Goal: Ask a question: Seek information or help from site administrators or community

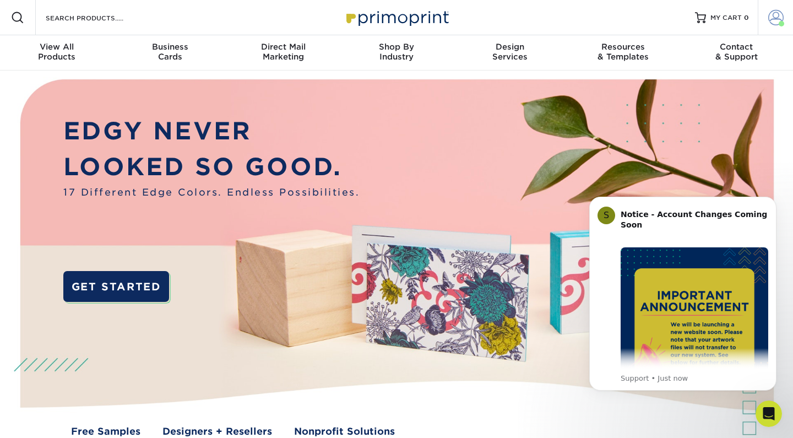
click at [779, 18] on span at bounding box center [775, 17] width 15 height 15
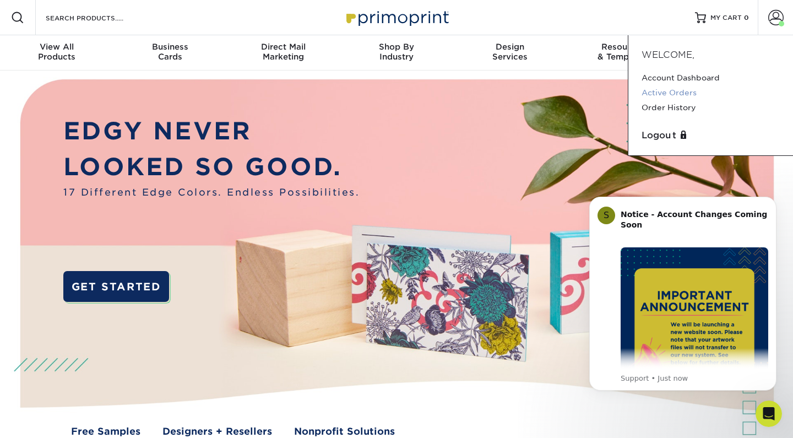
click at [671, 90] on link "Active Orders" at bounding box center [711, 92] width 138 height 15
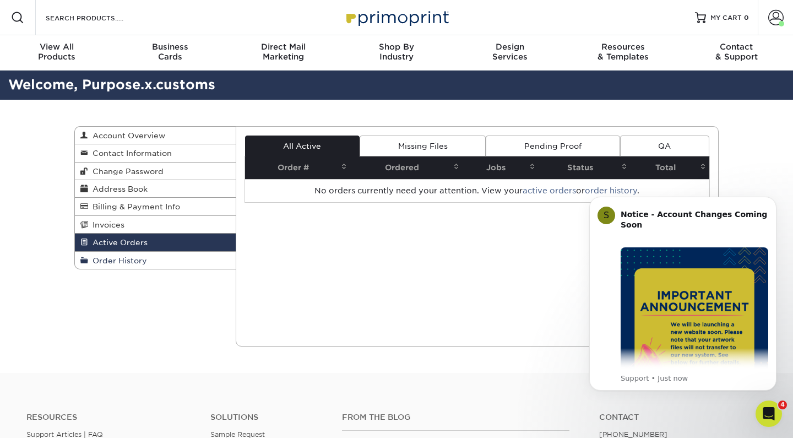
click at [132, 253] on link "Order History" at bounding box center [155, 260] width 161 height 17
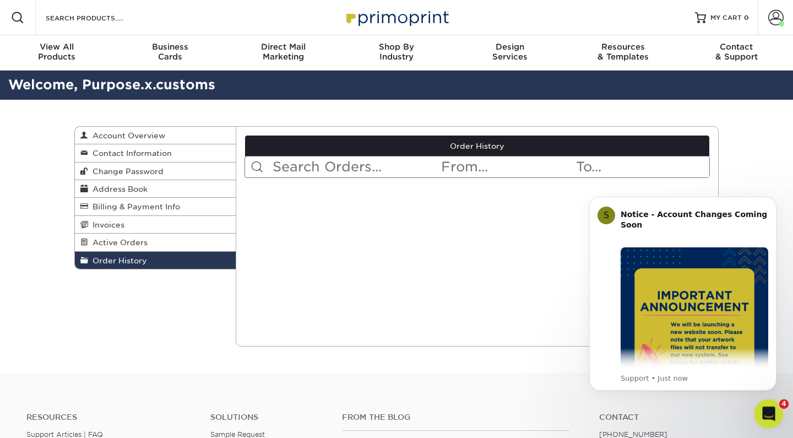
click at [758, 407] on div "Open Intercom Messenger" at bounding box center [767, 412] width 36 height 36
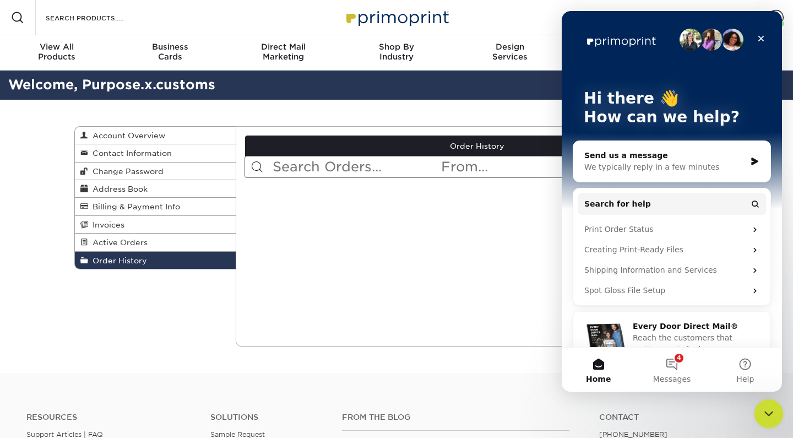
click at [769, 418] on icon "Close Intercom Messenger" at bounding box center [767, 411] width 13 height 13
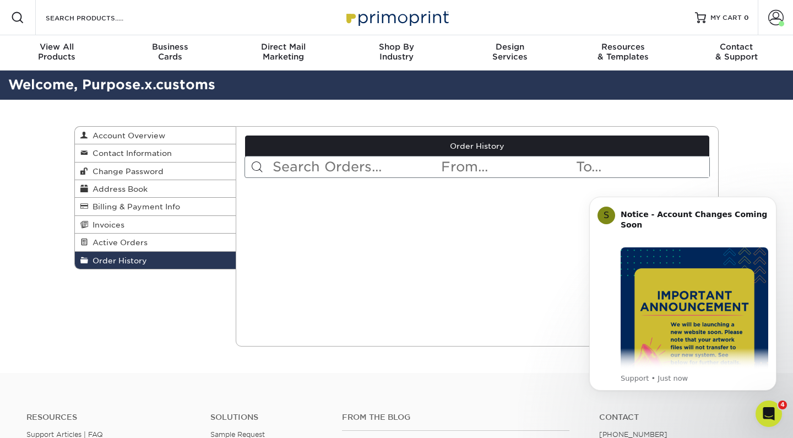
click at [380, 238] on div "Current Orders 0 Active 0 Missing Files" at bounding box center [478, 236] width 484 height 220
click at [143, 238] on span "Active Orders" at bounding box center [117, 242] width 59 height 9
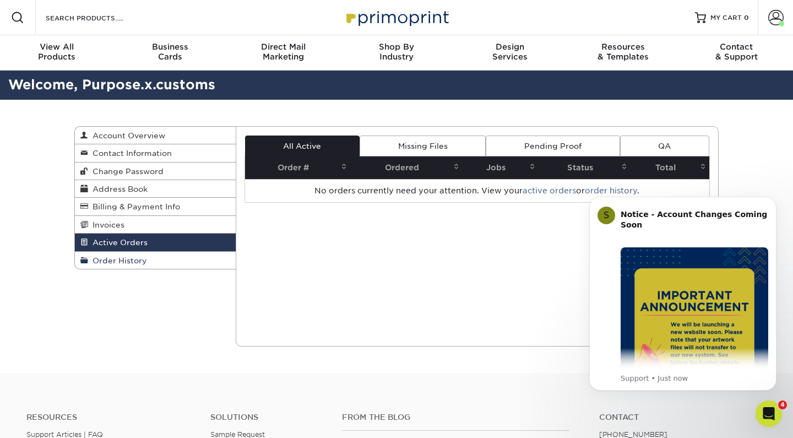
click at [121, 257] on span "Order History" at bounding box center [117, 260] width 59 height 9
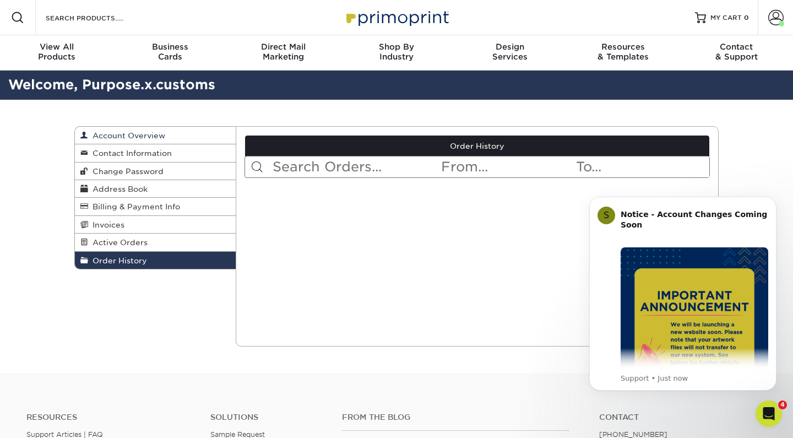
click at [128, 133] on span "Account Overview" at bounding box center [126, 135] width 77 height 9
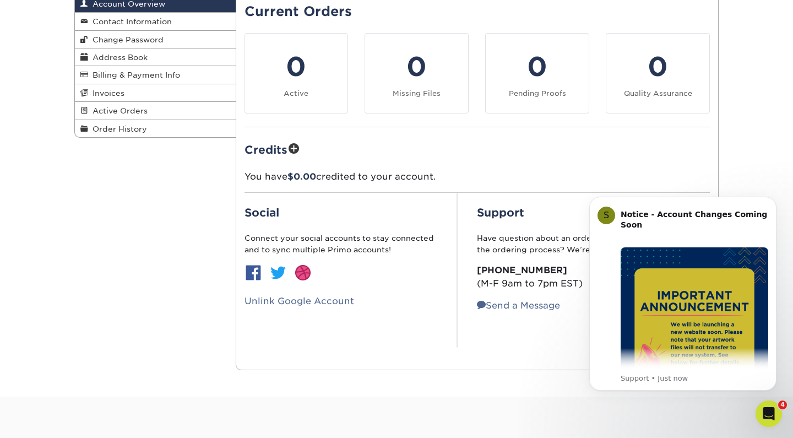
scroll to position [140, 0]
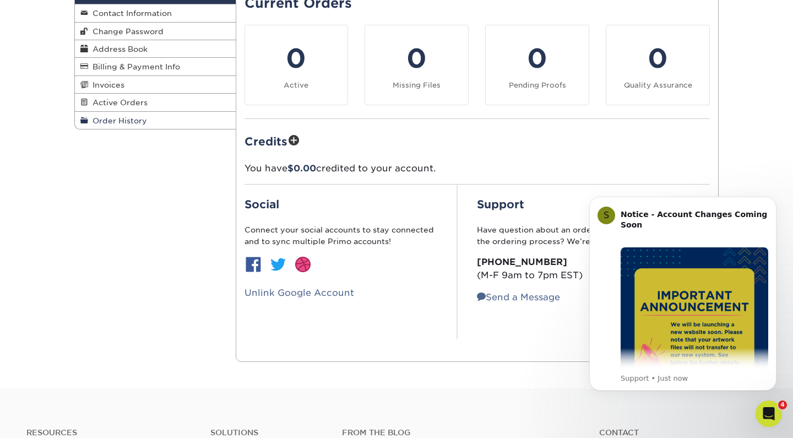
click at [158, 120] on link "Order History" at bounding box center [155, 120] width 161 height 17
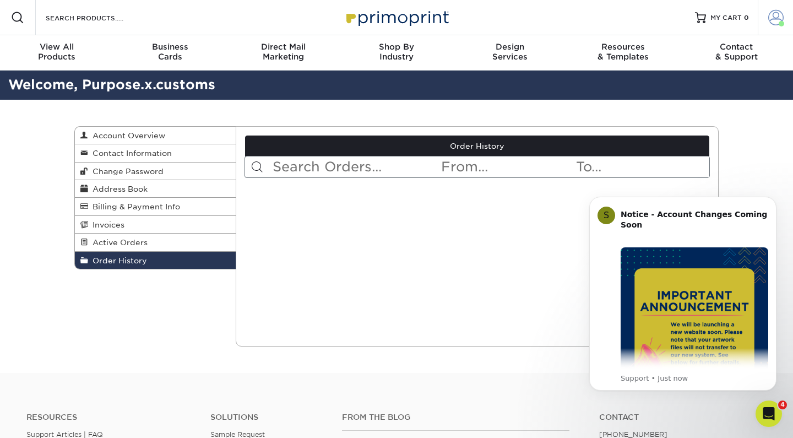
click at [770, 20] on span at bounding box center [775, 17] width 15 height 15
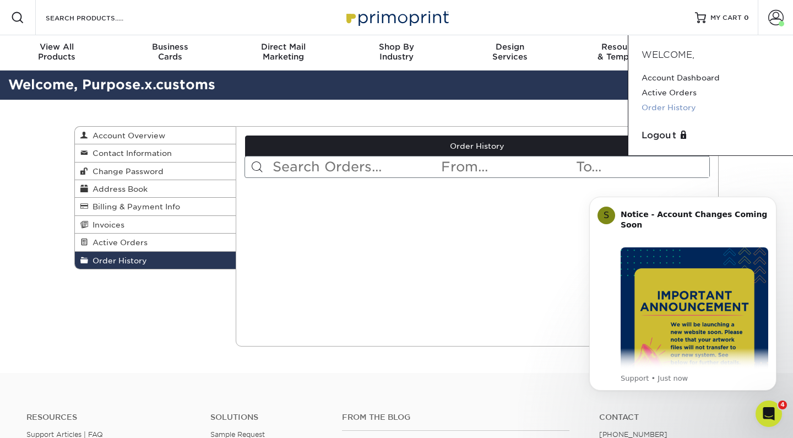
click at [678, 101] on link "Order History" at bounding box center [711, 107] width 138 height 15
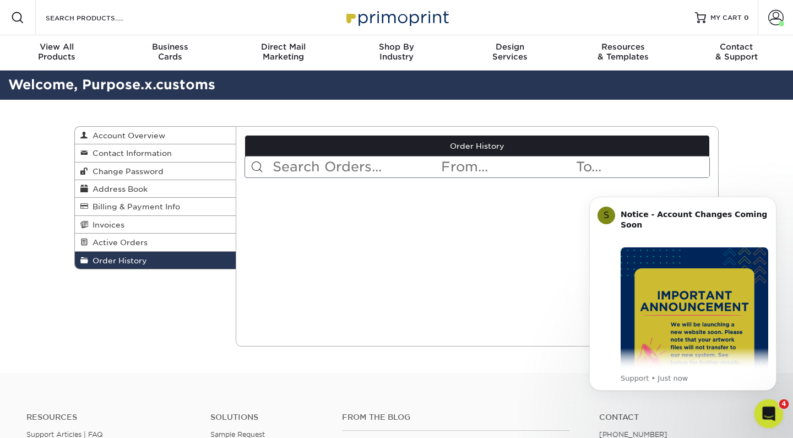
click at [769, 405] on div "Open Intercom Messenger" at bounding box center [767, 412] width 36 height 36
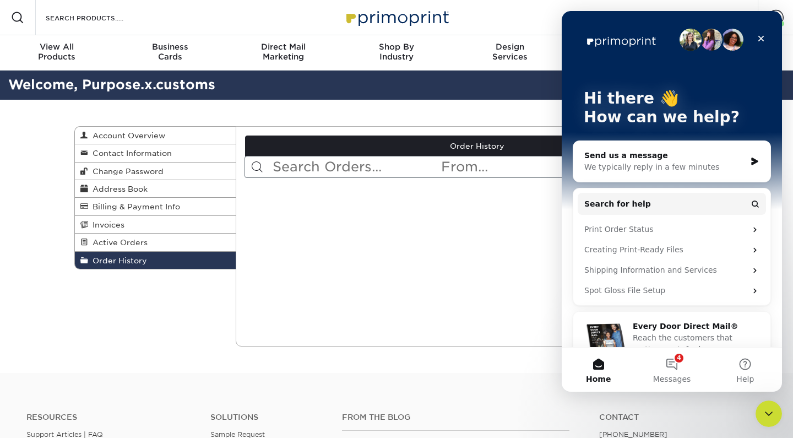
click at [663, 154] on div "Send us a message" at bounding box center [664, 156] width 161 height 12
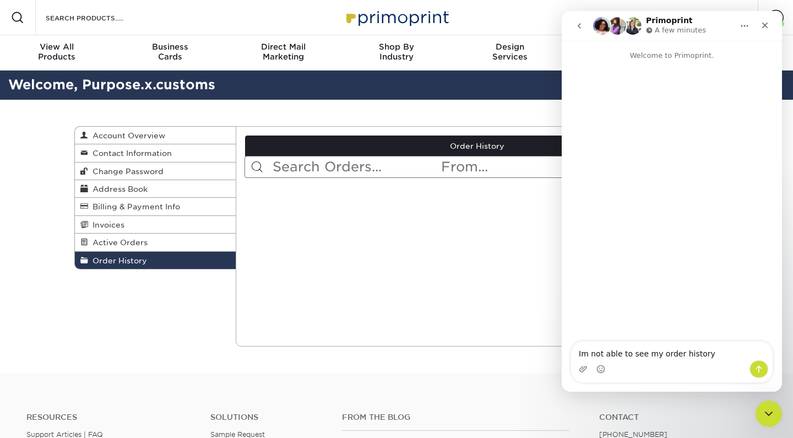
type textarea "Im not able to see my order history?"
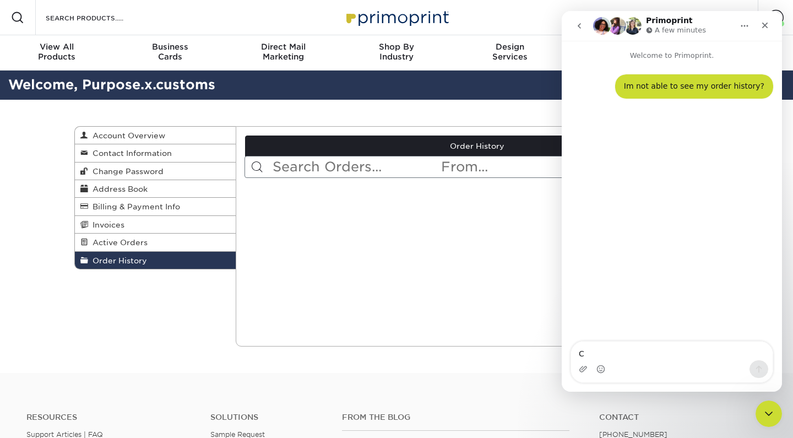
type textarea "CH"
type textarea "Checking in on estimated delivery date"
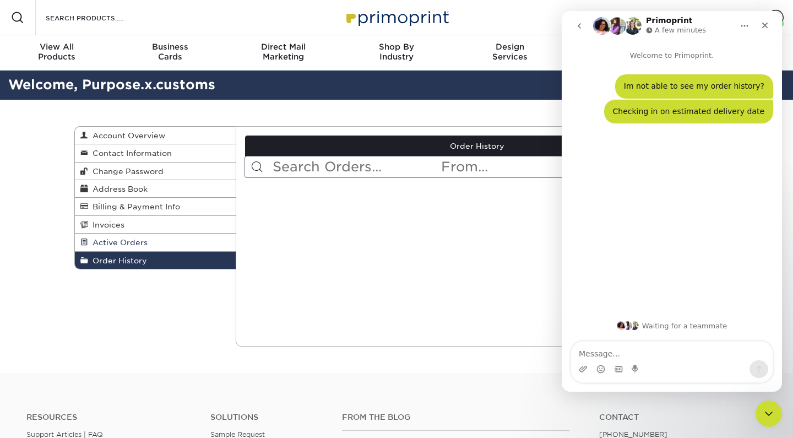
click at [151, 236] on link "Active Orders" at bounding box center [155, 243] width 161 height 18
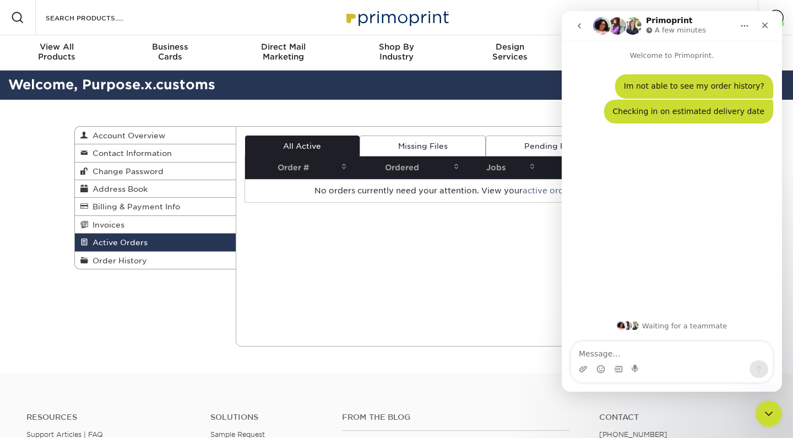
click at [572, 23] on button "go back" at bounding box center [579, 25] width 21 height 21
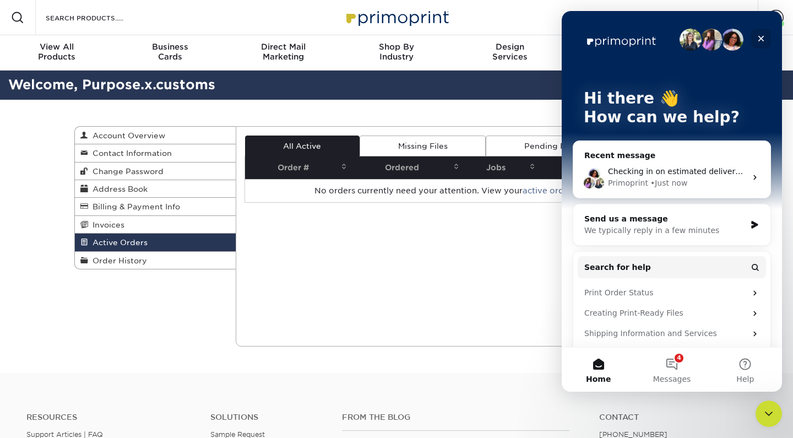
click at [762, 40] on icon "Close" at bounding box center [761, 39] width 6 height 6
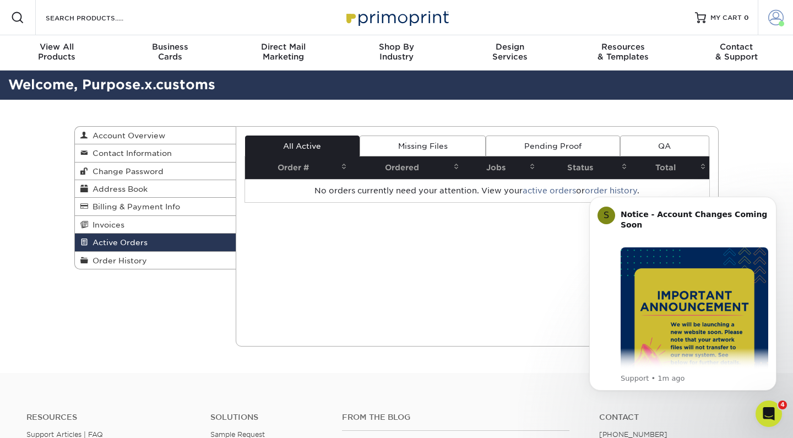
click at [781, 18] on span at bounding box center [775, 17] width 15 height 15
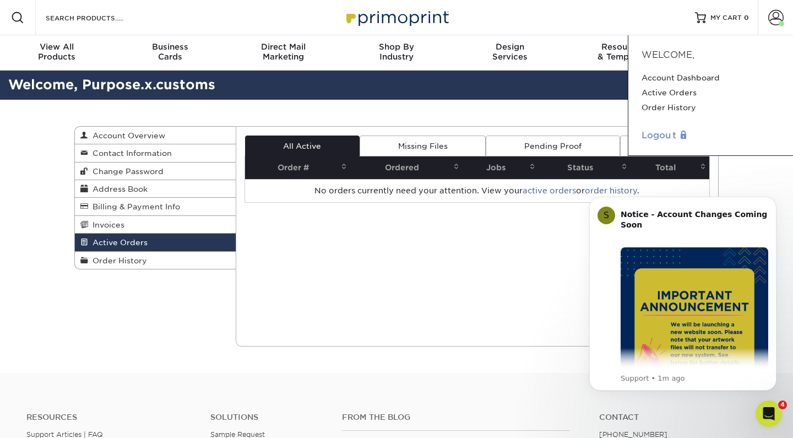
click at [662, 133] on link "Logout" at bounding box center [711, 135] width 138 height 13
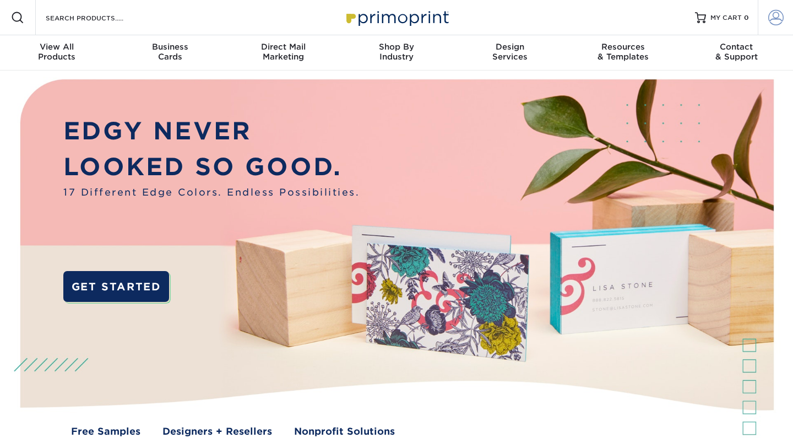
click at [778, 13] on span at bounding box center [775, 17] width 15 height 15
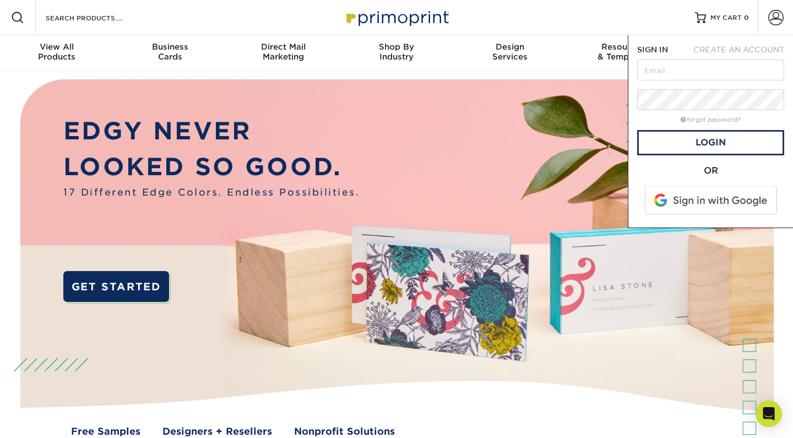
click at [685, 196] on span at bounding box center [712, 200] width 140 height 29
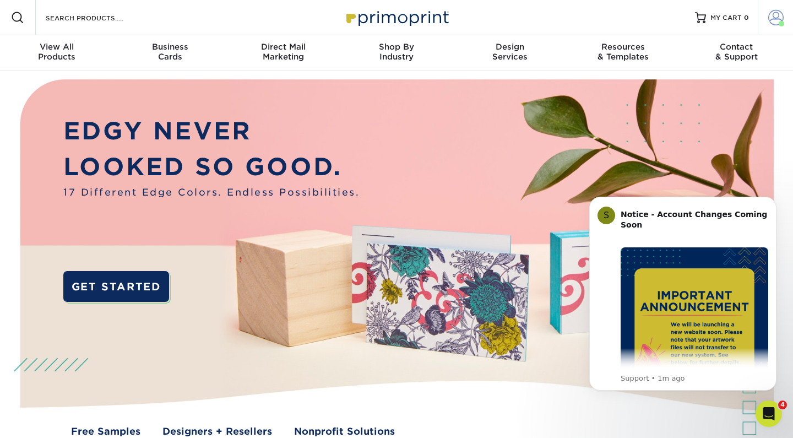
click at [777, 18] on span at bounding box center [775, 17] width 15 height 15
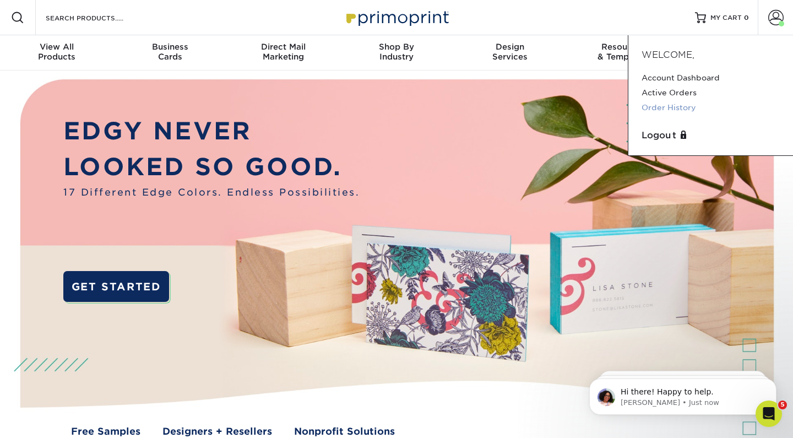
click at [663, 110] on link "Order History" at bounding box center [711, 107] width 138 height 15
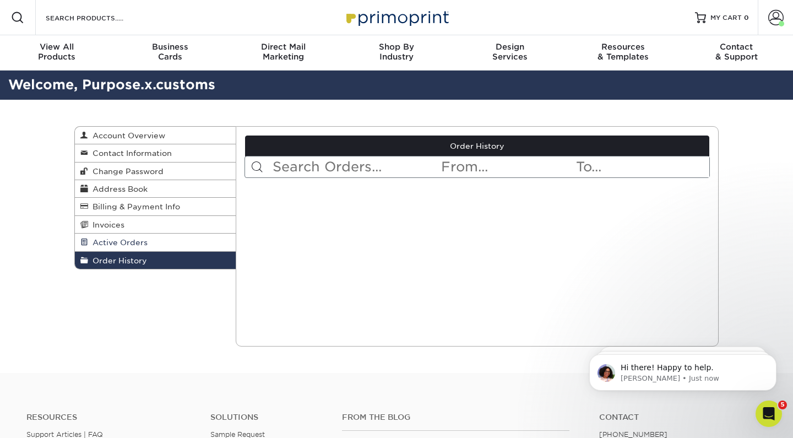
click at [153, 240] on link "Active Orders" at bounding box center [155, 243] width 161 height 18
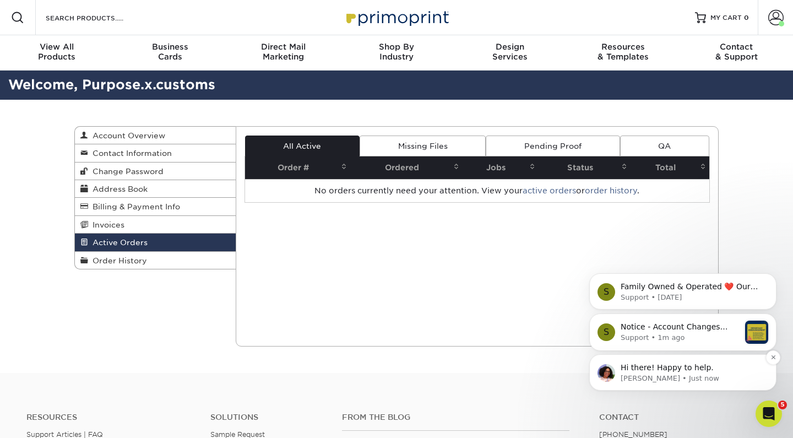
click at [654, 369] on span "Hi there! Happy to help." at bounding box center [667, 367] width 93 height 9
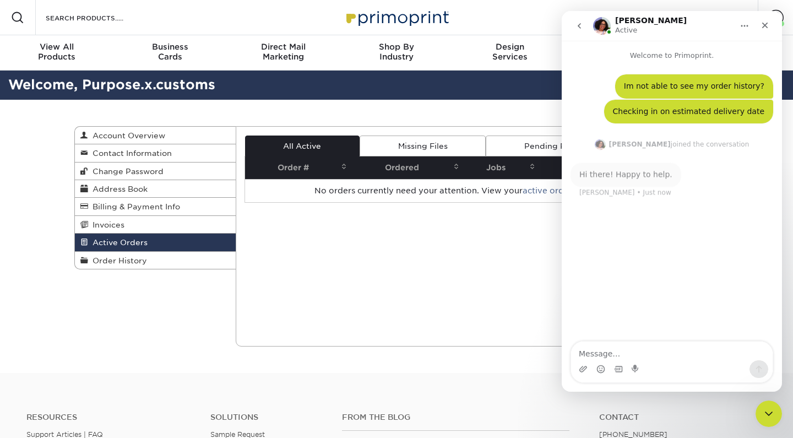
scroll to position [2, 0]
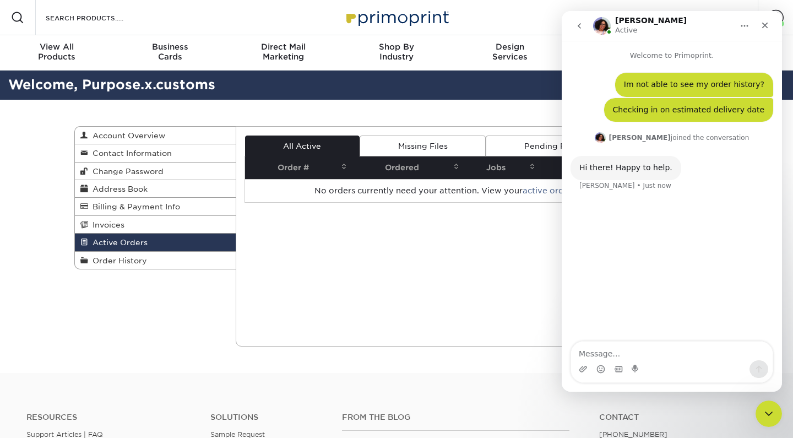
click at [464, 241] on div "Current Orders 0 Active 0 Missing Files" at bounding box center [478, 236] width 484 height 220
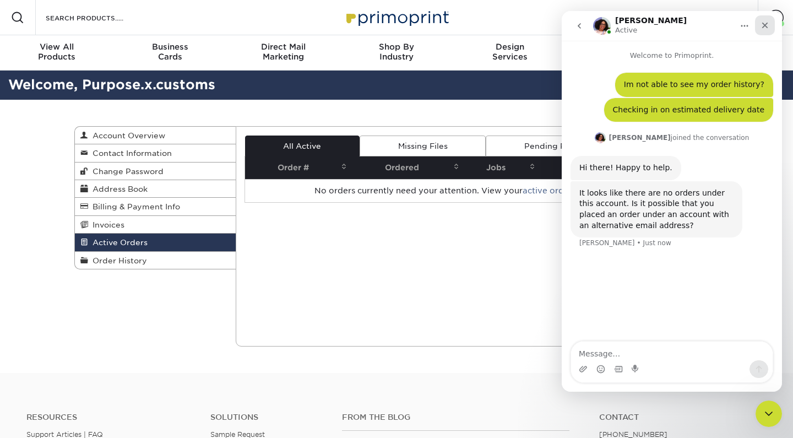
click at [768, 24] on icon "Close" at bounding box center [765, 25] width 9 height 9
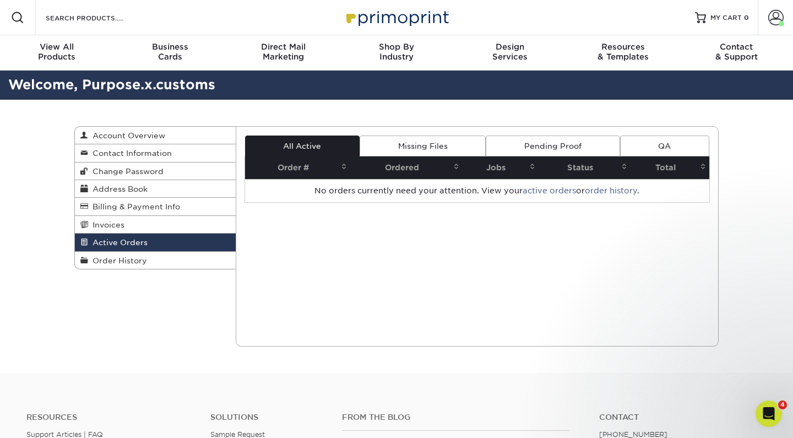
scroll to position [0, 0]
click at [779, 20] on span at bounding box center [775, 17] width 15 height 15
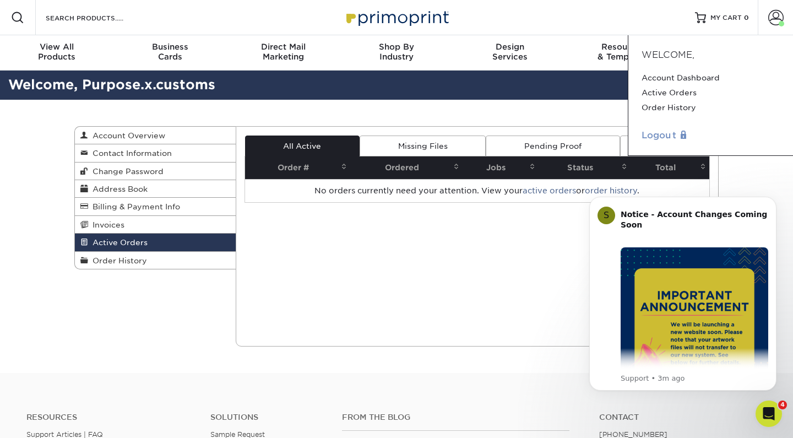
click at [663, 132] on link "Logout" at bounding box center [711, 135] width 138 height 13
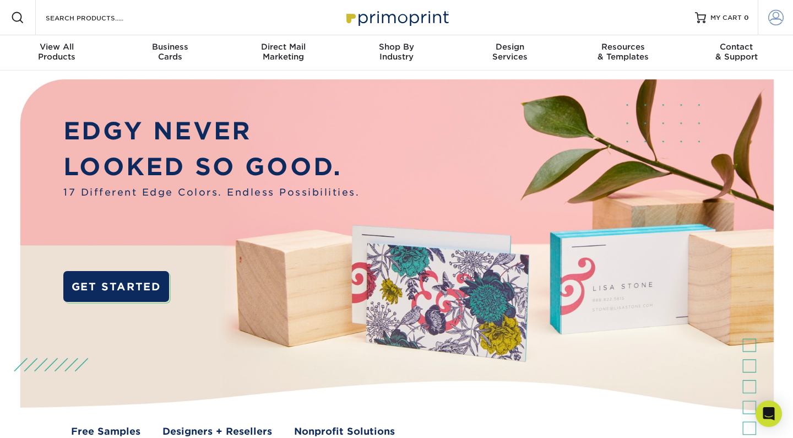
click at [777, 23] on span at bounding box center [775, 17] width 15 height 15
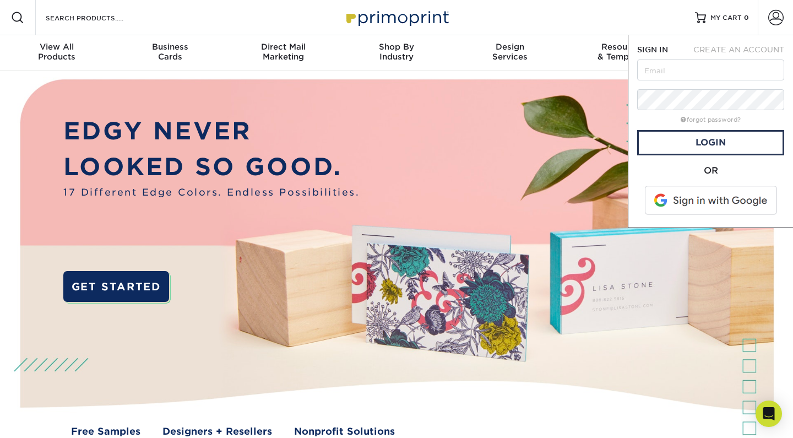
click at [697, 200] on span at bounding box center [712, 200] width 140 height 29
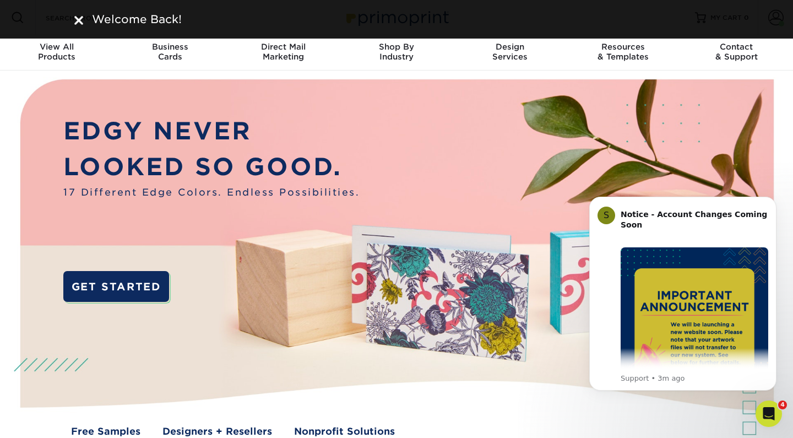
click at [76, 22] on img at bounding box center [78, 20] width 9 height 9
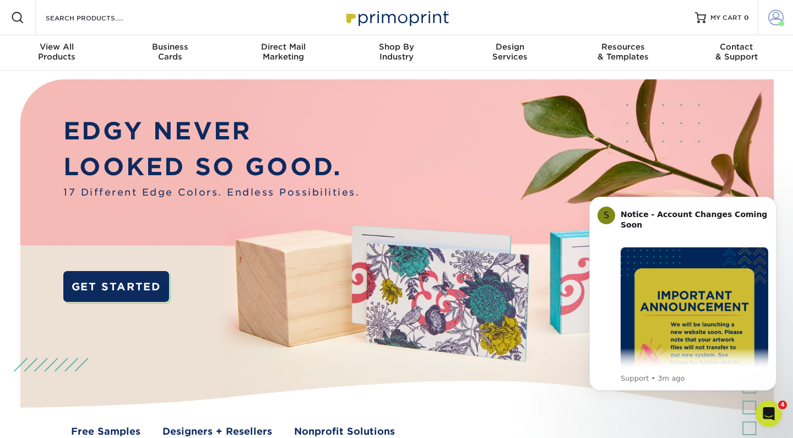
click at [781, 15] on span at bounding box center [775, 17] width 15 height 15
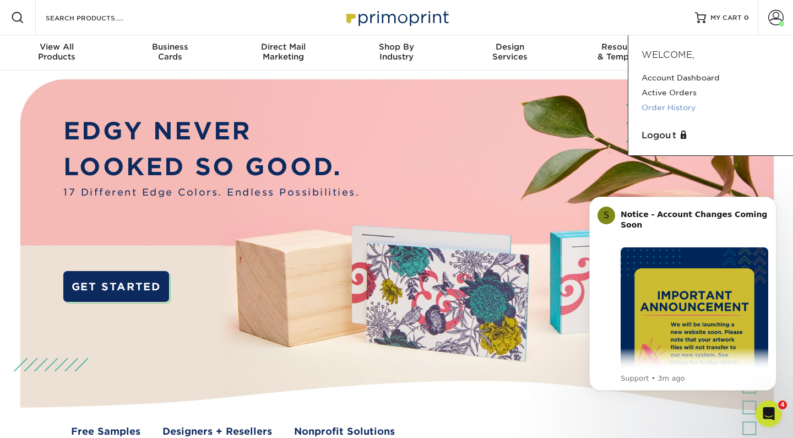
click at [687, 107] on link "Order History" at bounding box center [711, 107] width 138 height 15
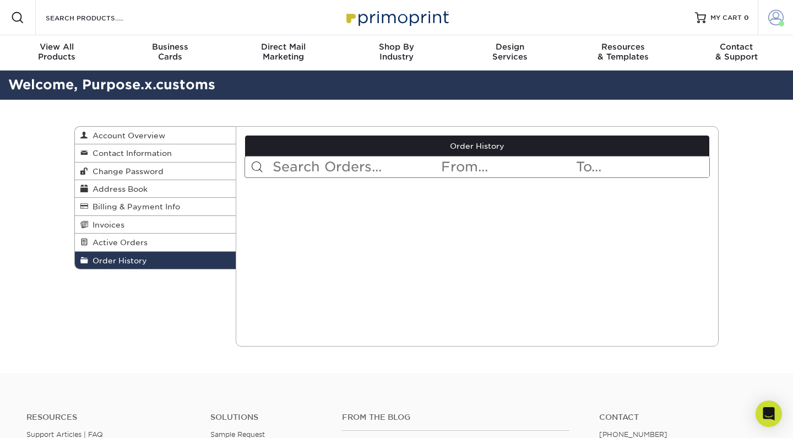
click at [779, 15] on span at bounding box center [775, 17] width 15 height 15
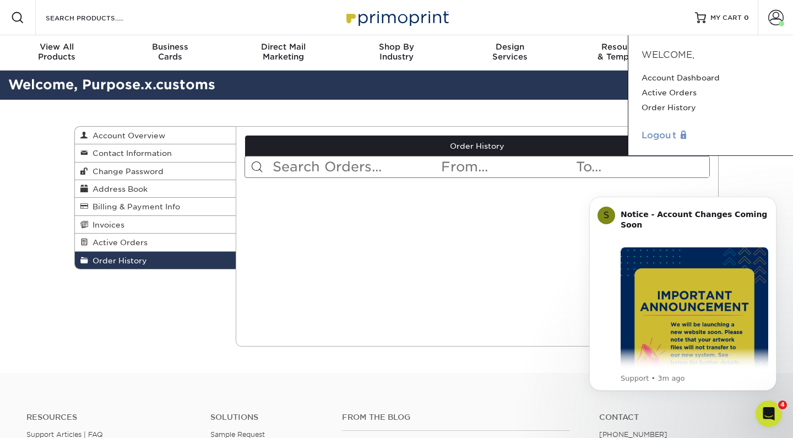
click at [673, 134] on link "Logout" at bounding box center [711, 135] width 138 height 13
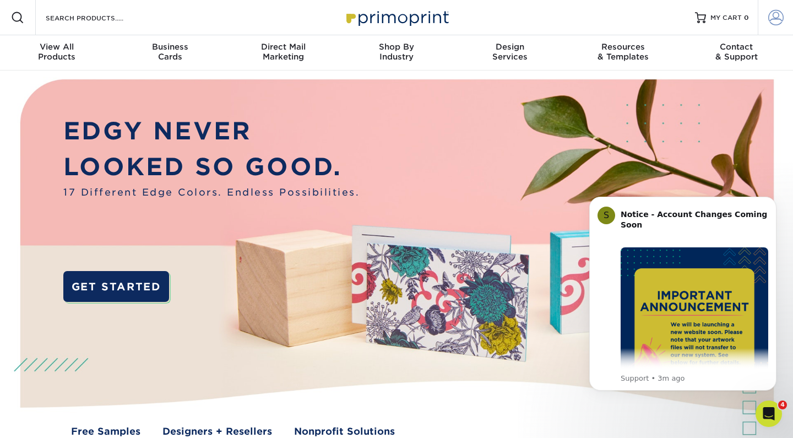
click at [780, 20] on span at bounding box center [775, 17] width 15 height 15
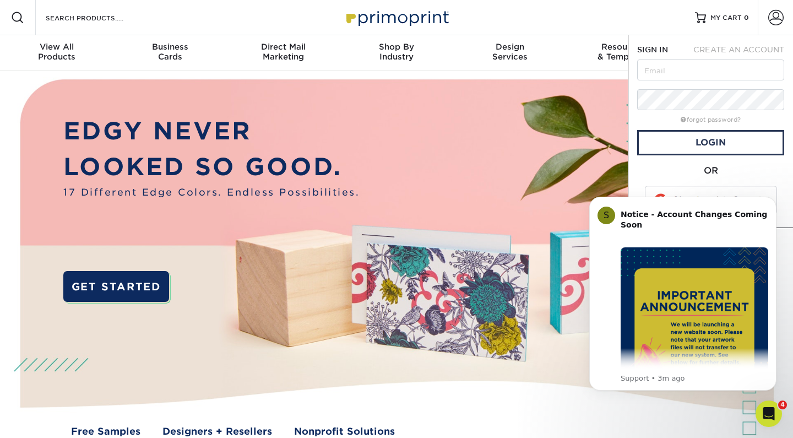
click at [661, 193] on body "S Notice - Account Changes Coming Soon ​ Past Order Files Will Not Transfer: Wh…" at bounding box center [682, 307] width 211 height 241
click at [515, 313] on img at bounding box center [396, 266] width 785 height 393
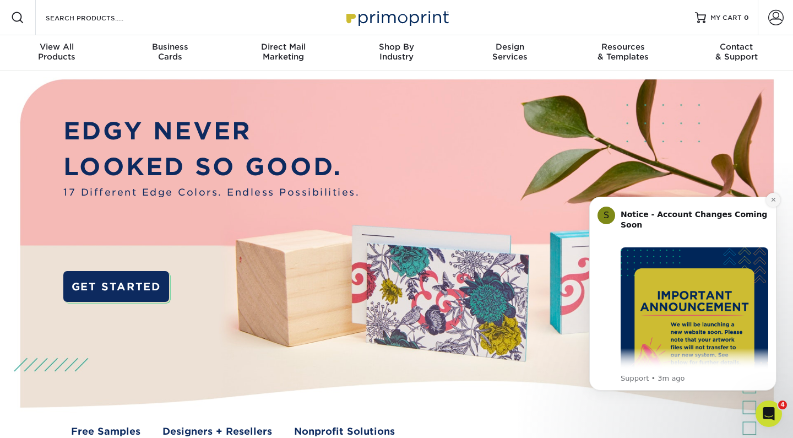
click at [769, 198] on button "Dismiss notification" at bounding box center [773, 200] width 14 height 14
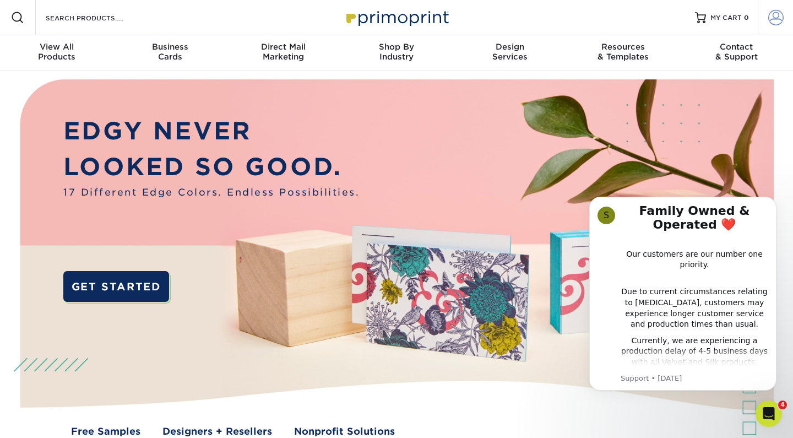
click at [779, 12] on span at bounding box center [775, 17] width 15 height 15
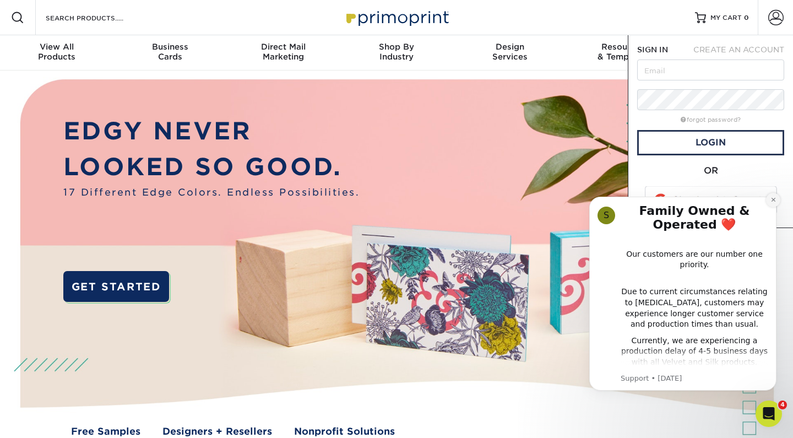
click at [773, 200] on icon "Dismiss notification" at bounding box center [774, 200] width 6 height 6
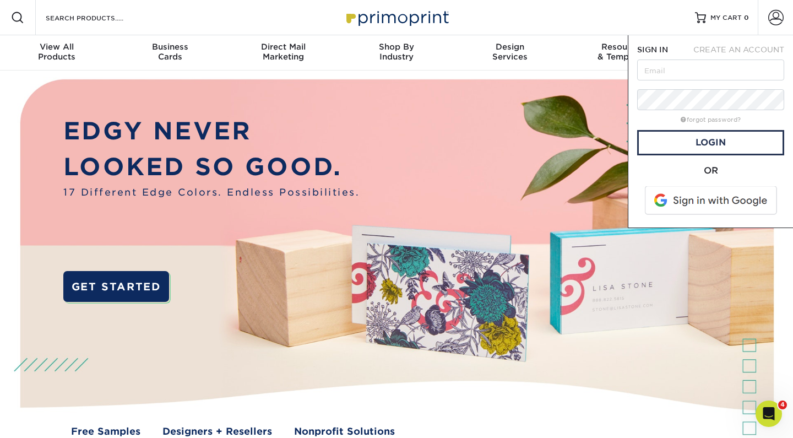
click at [702, 200] on span at bounding box center [712, 200] width 140 height 29
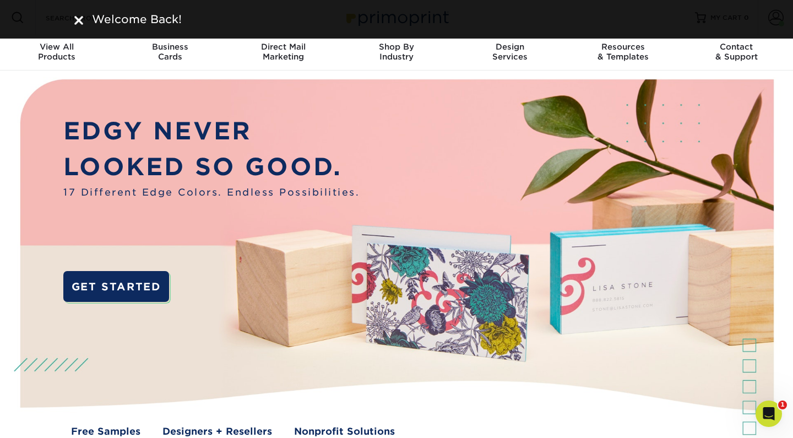
click at [80, 17] on img at bounding box center [78, 20] width 9 height 9
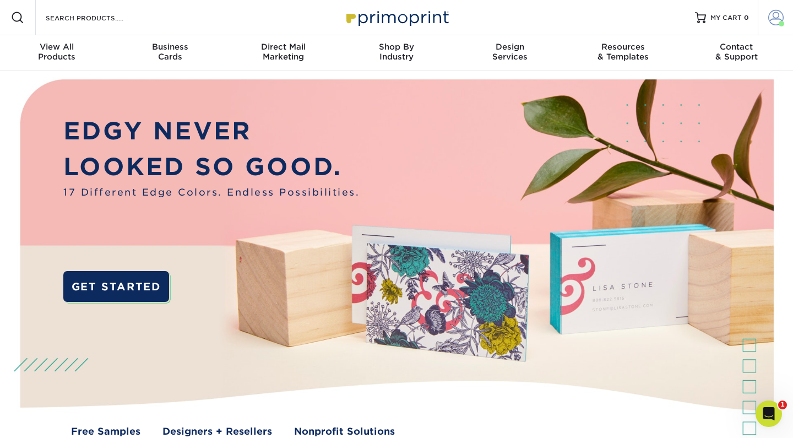
click at [774, 15] on span at bounding box center [775, 17] width 15 height 15
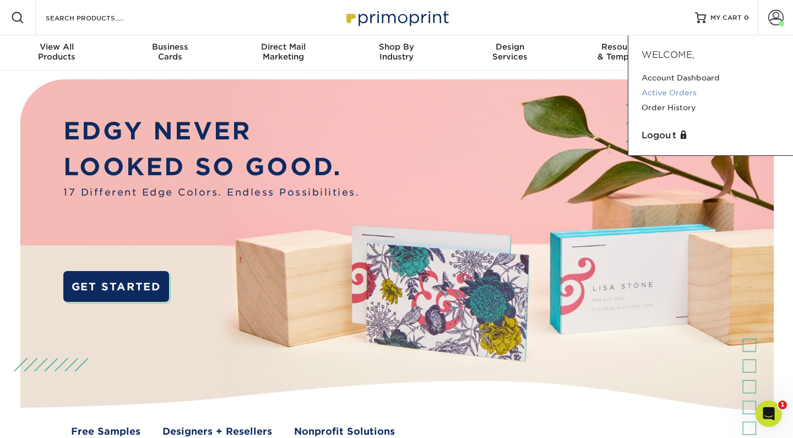
click at [671, 91] on link "Active Orders" at bounding box center [711, 92] width 138 height 15
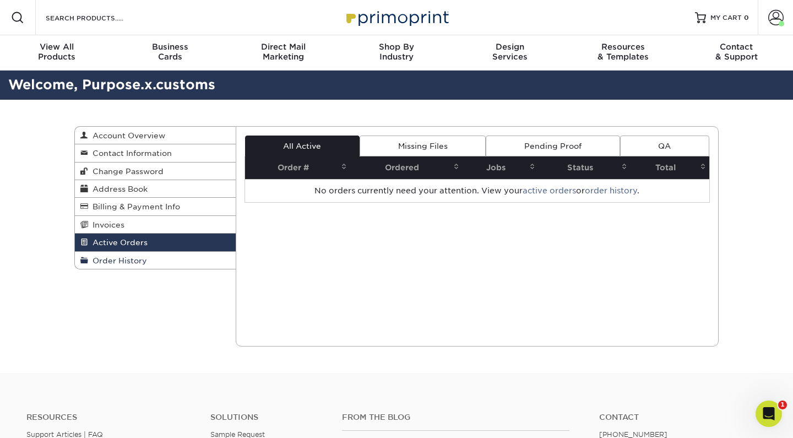
click at [140, 261] on span "Order History" at bounding box center [117, 260] width 59 height 9
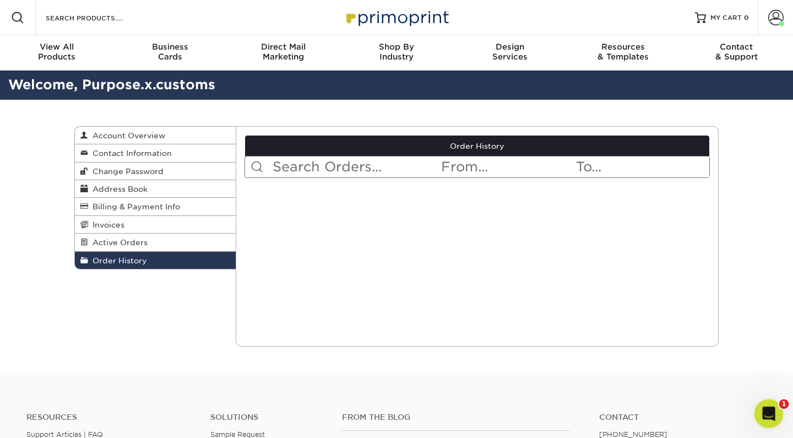
click at [762, 421] on div "Open Intercom Messenger" at bounding box center [767, 412] width 36 height 36
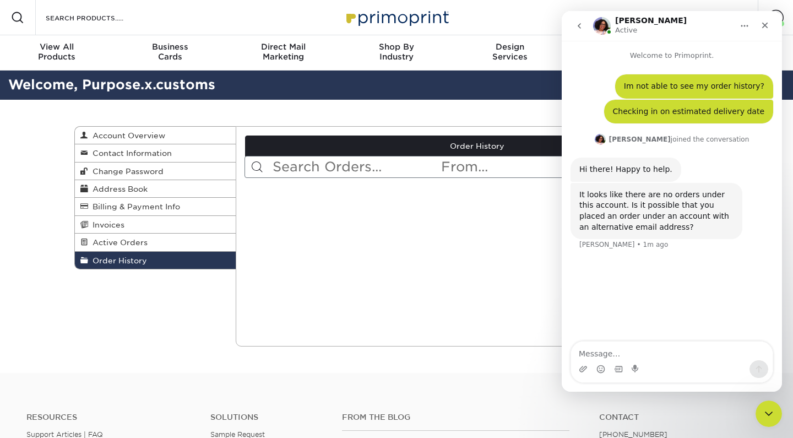
type textarea "25108-21470-08906-1"
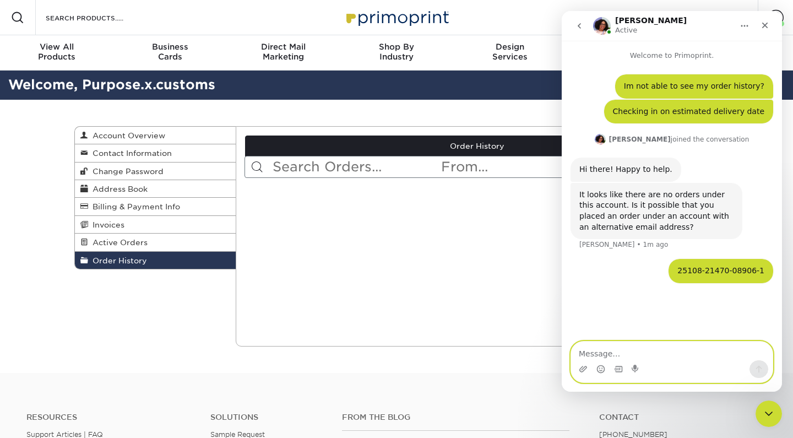
type textarea "i"
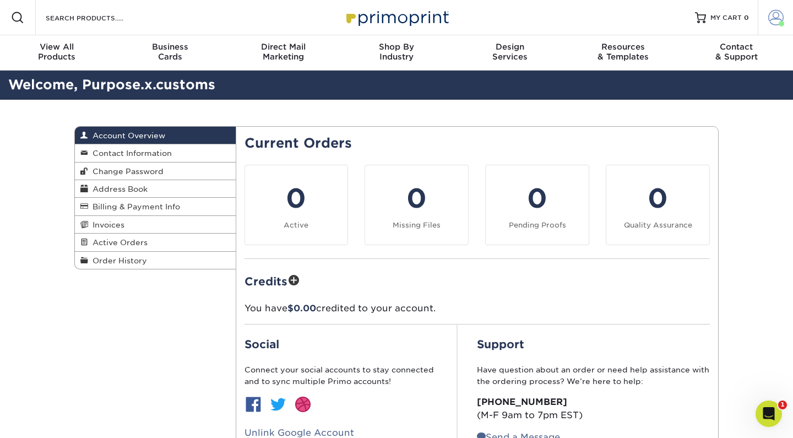
click at [781, 18] on span at bounding box center [775, 17] width 15 height 15
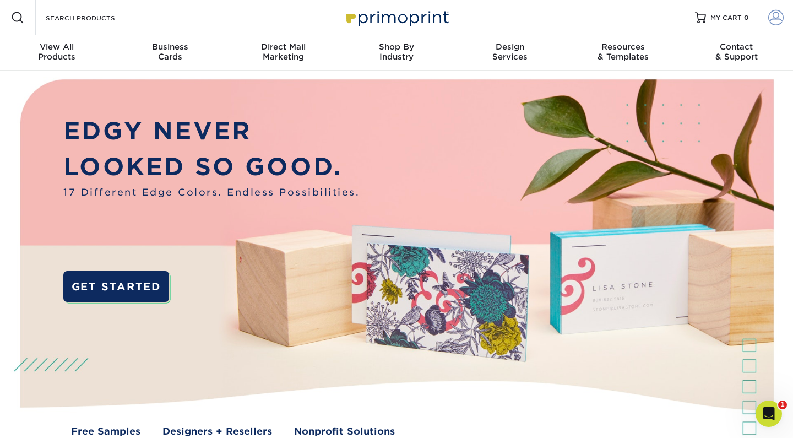
click at [772, 26] on link "Account" at bounding box center [775, 17] width 35 height 35
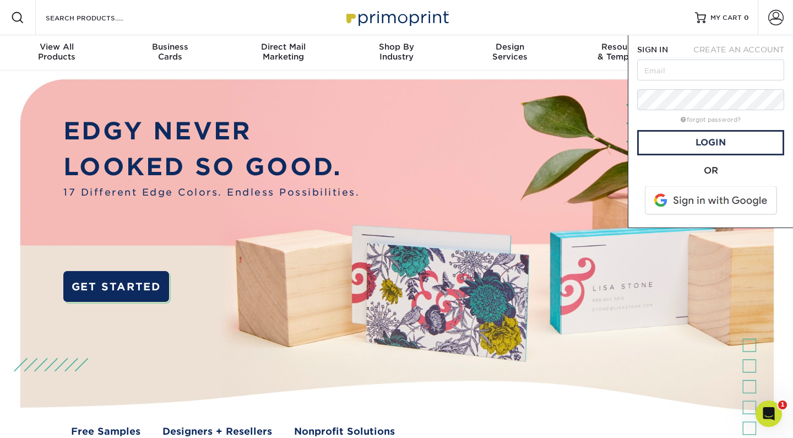
click at [691, 207] on span at bounding box center [712, 200] width 140 height 29
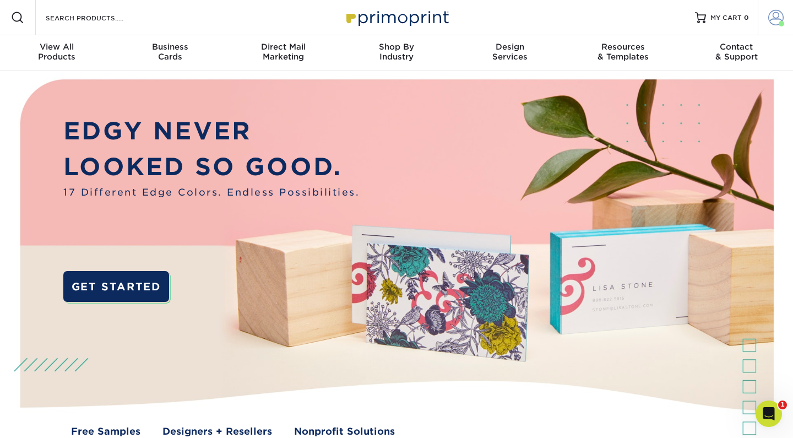
click at [782, 19] on span at bounding box center [775, 17] width 15 height 15
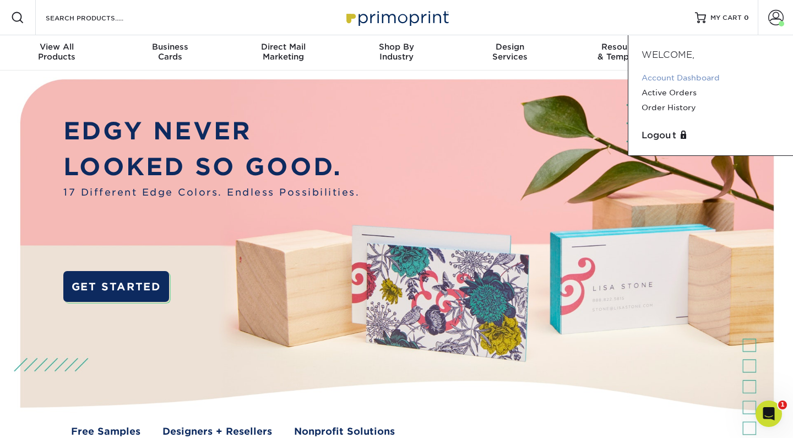
click at [670, 73] on link "Account Dashboard" at bounding box center [711, 77] width 138 height 15
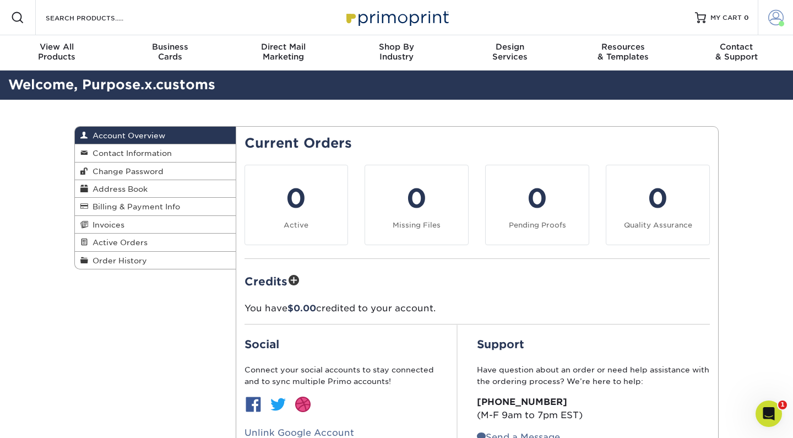
click at [776, 16] on span at bounding box center [775, 17] width 15 height 15
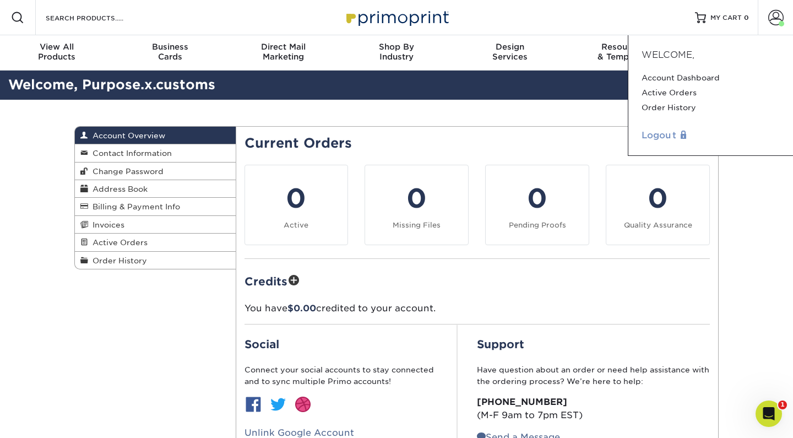
click at [671, 136] on link "Logout" at bounding box center [711, 135] width 138 height 13
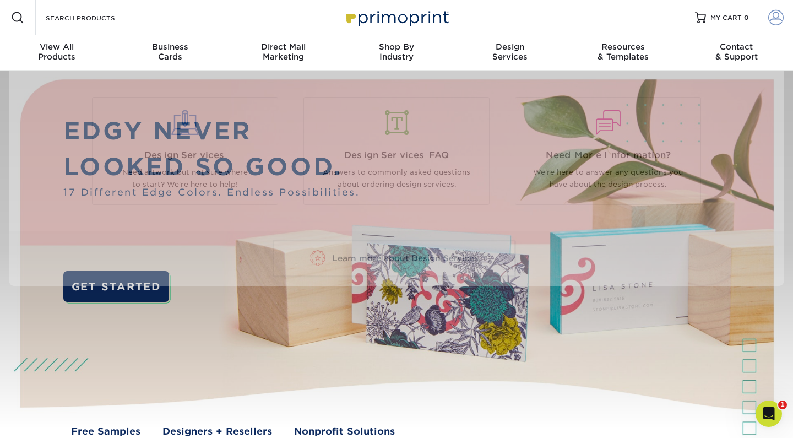
click at [780, 10] on span at bounding box center [775, 17] width 15 height 15
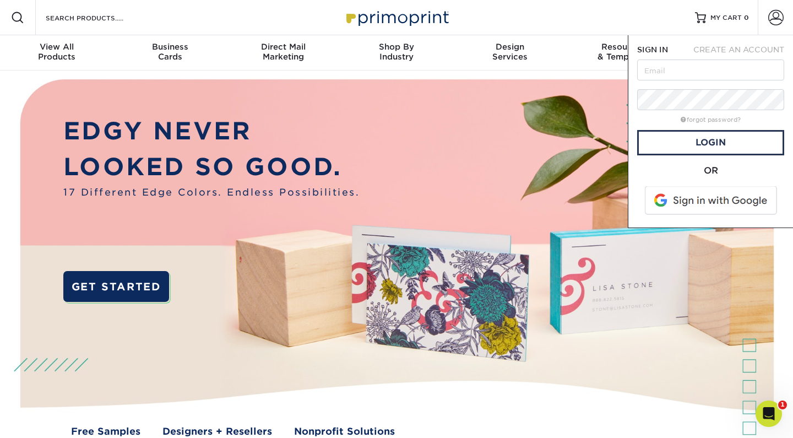
click at [708, 201] on span at bounding box center [712, 200] width 140 height 29
